Goal: Find contact information: Obtain details needed to contact an individual or organization

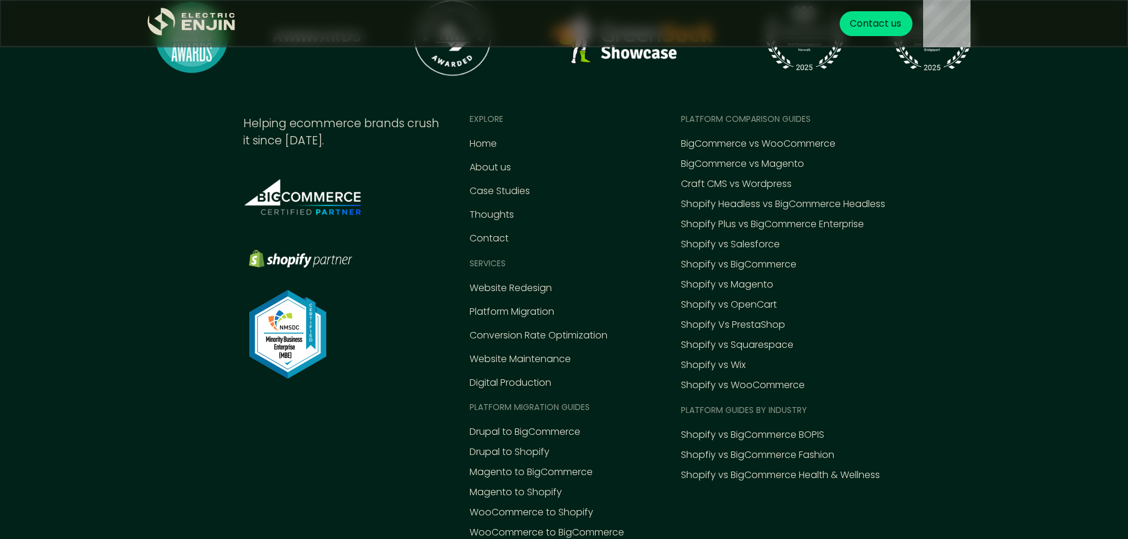
scroll to position [5500, 0]
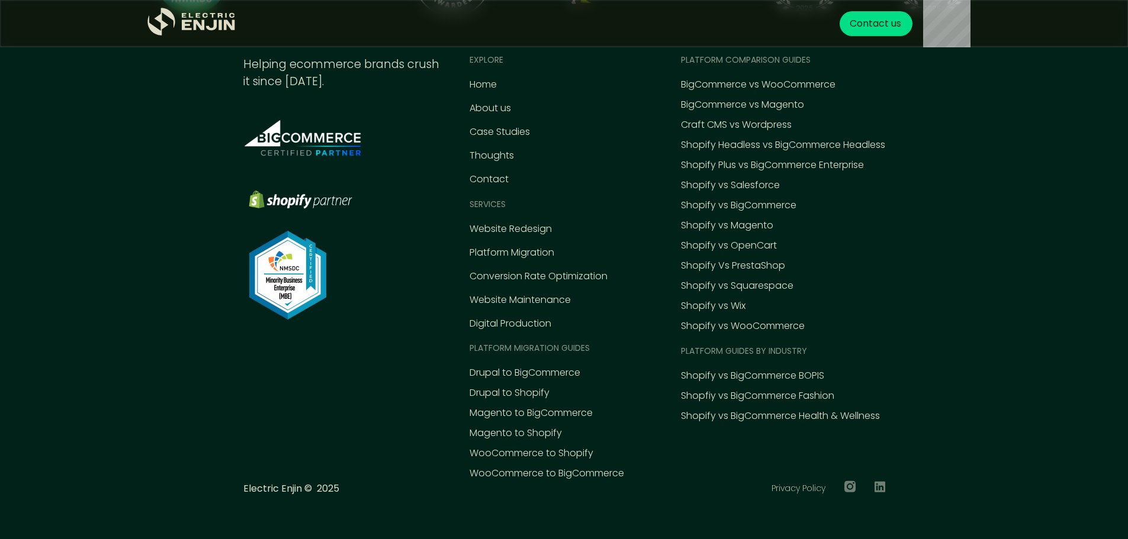
click at [867, 36] on div "Get your FREE conversion action plan Contact us" at bounding box center [617, 23] width 728 height 47
click at [868, 35] on div "Contact us" at bounding box center [875, 23] width 73 height 25
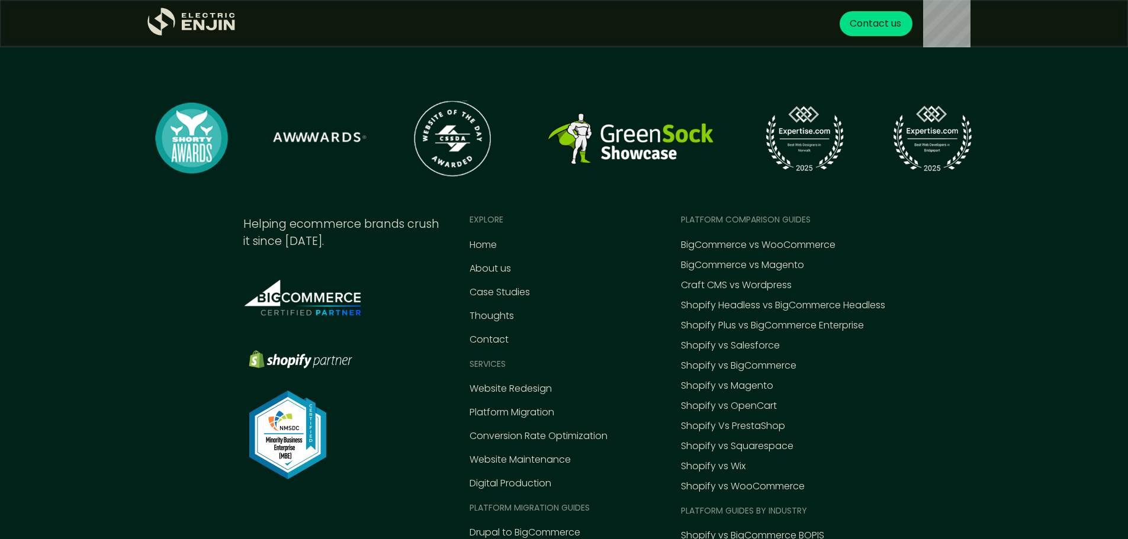
scroll to position [653, 0]
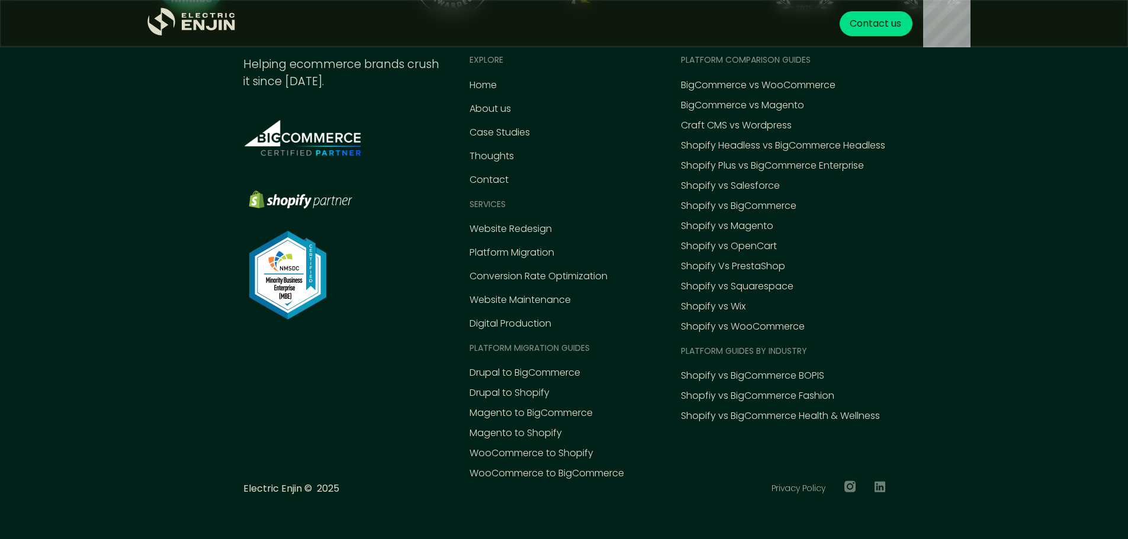
click at [892, 485] on div ".st0{fill:#dfddc8;} Helping ecommerce brands crush it since 2015. EXPLORE Home …" at bounding box center [564, 282] width 853 height 457
click at [881, 487] on icon at bounding box center [879, 486] width 11 height 11
